Goal: Transaction & Acquisition: Purchase product/service

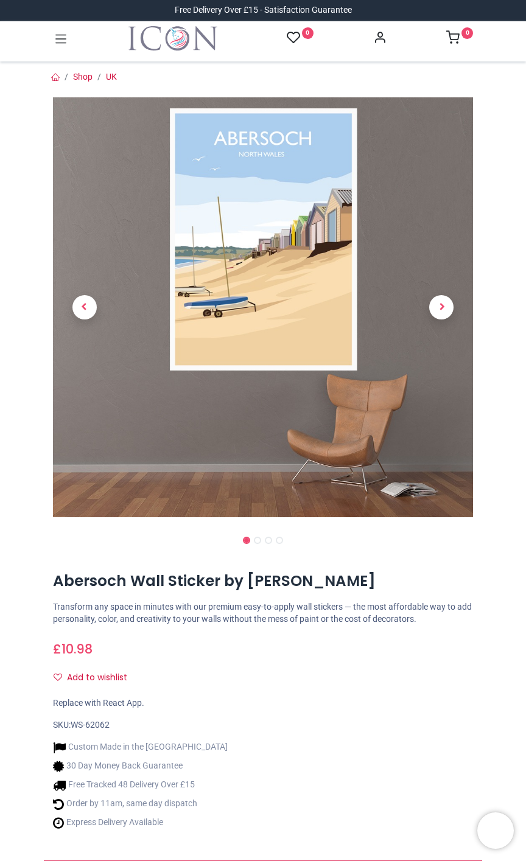
click at [303, 270] on img at bounding box center [263, 307] width 420 height 420
click at [379, 284] on img at bounding box center [263, 307] width 420 height 420
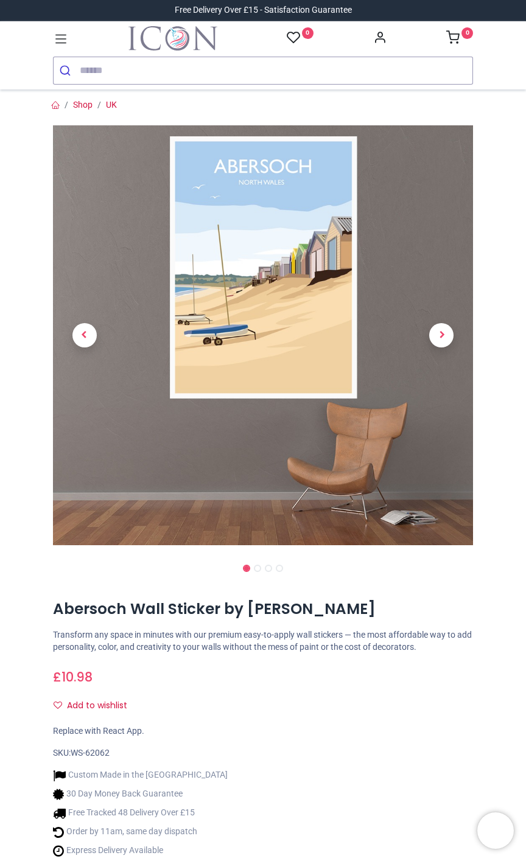
click at [433, 320] on link at bounding box center [441, 336] width 63 height 294
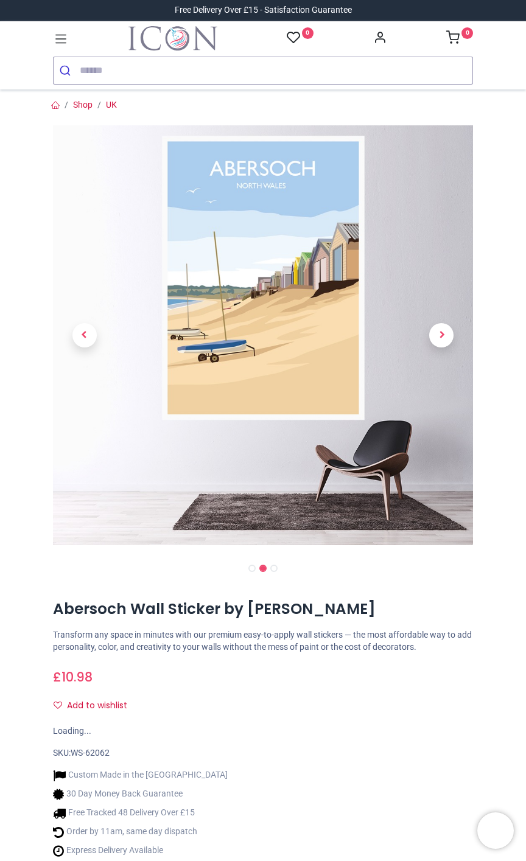
click at [441, 340] on span "Next" at bounding box center [441, 335] width 24 height 24
